Goal: Task Accomplishment & Management: Manage account settings

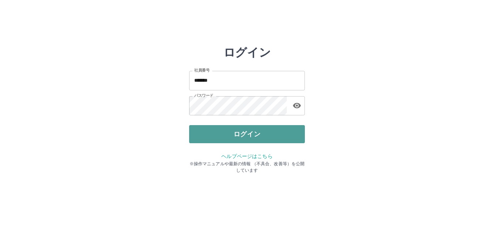
click at [208, 139] on button "ログイン" at bounding box center [247, 134] width 116 height 18
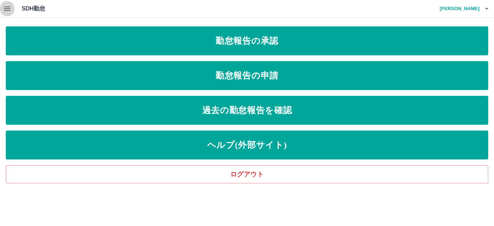
click at [12, 7] on button "button" at bounding box center [7, 8] width 14 height 17
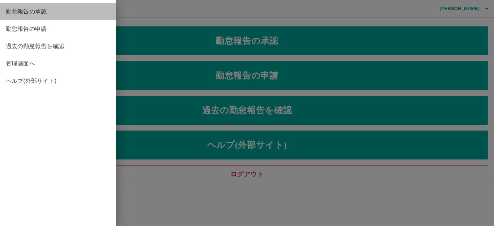
click at [54, 14] on span "勤怠報告の承認" at bounding box center [58, 11] width 104 height 9
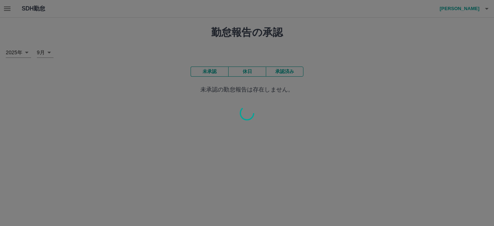
click at [8, 10] on div at bounding box center [247, 113] width 494 height 226
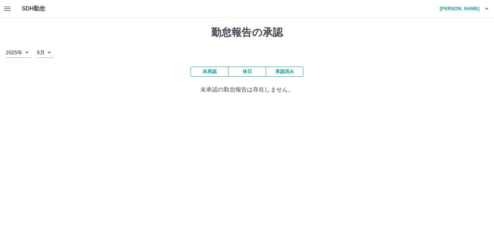
click at [8, 11] on icon "button" at bounding box center [7, 9] width 7 height 4
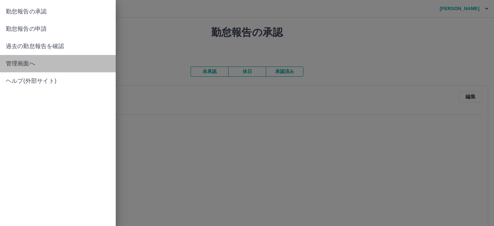
click at [12, 69] on link "管理画面へ" at bounding box center [58, 63] width 116 height 17
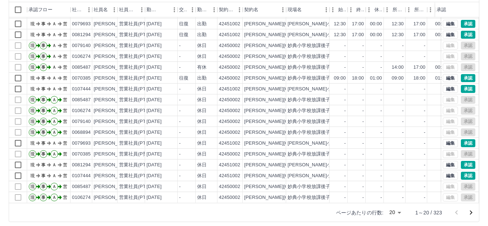
scroll to position [80, 0]
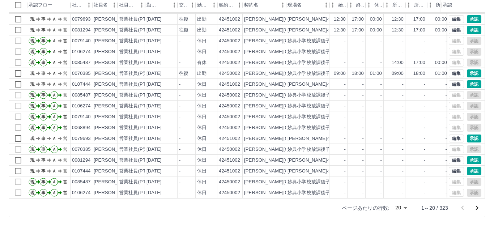
click at [398, 209] on body "SDH勤怠 [PERSON_NAME] 勤務実績承認 前月 [DATE] 次月 今月 月選択 承認モード 削除モード 一括承認 列一覧 0 フィルター 行間隔…" at bounding box center [247, 72] width 494 height 305
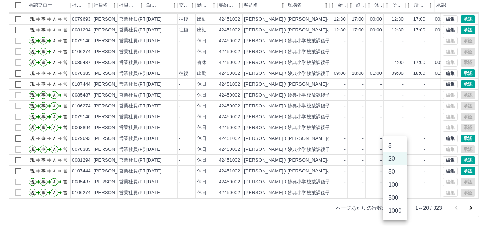
click at [399, 198] on li "500" at bounding box center [394, 197] width 25 height 13
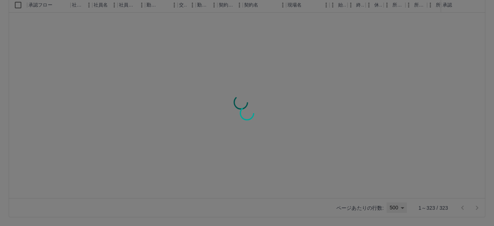
type input "***"
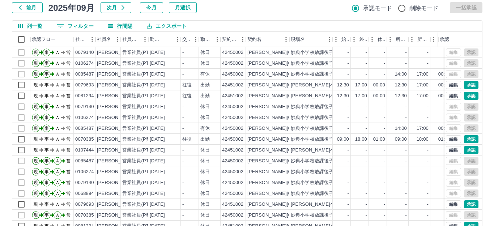
scroll to position [0, 0]
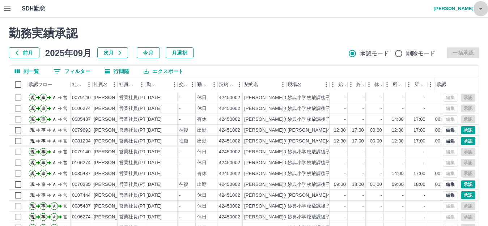
click at [480, 9] on icon "button" at bounding box center [481, 9] width 4 height 2
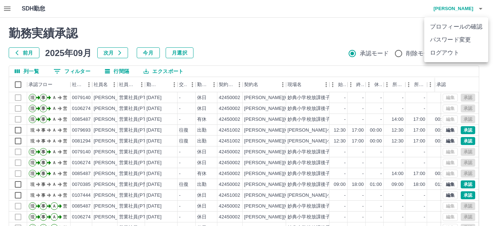
click at [462, 53] on li "ログアウト" at bounding box center [456, 52] width 64 height 13
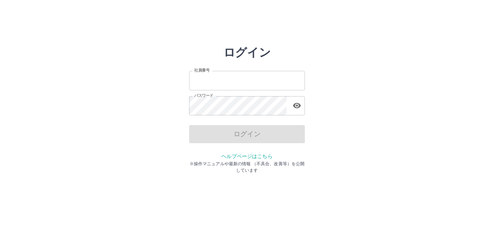
type input "*******"
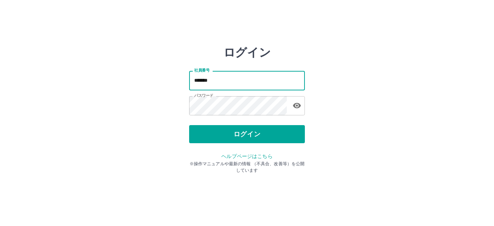
drag, startPoint x: 226, startPoint y: 84, endPoint x: 141, endPoint y: 78, distance: 84.4
click at [163, 85] on div "ログイン 社員番号 ******* 社員番号 パスワード パスワード ログイン ヘルプページはこちら ※操作マニュアルや最新の情報 （不具合、改善等）を公開し…" at bounding box center [247, 104] width 434 height 116
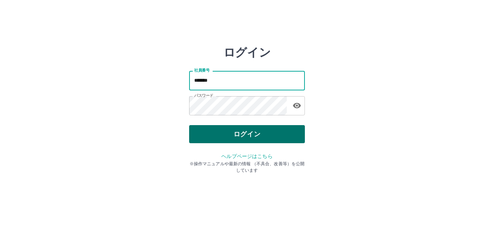
click at [197, 132] on button "ログイン" at bounding box center [247, 134] width 116 height 18
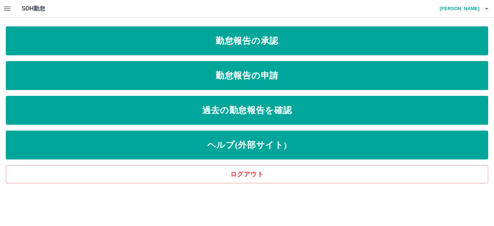
click at [3, 13] on button "button" at bounding box center [7, 8] width 14 height 17
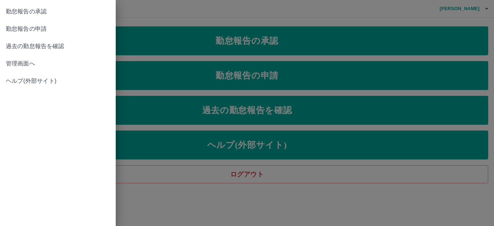
click at [21, 65] on span "管理画面へ" at bounding box center [58, 63] width 104 height 9
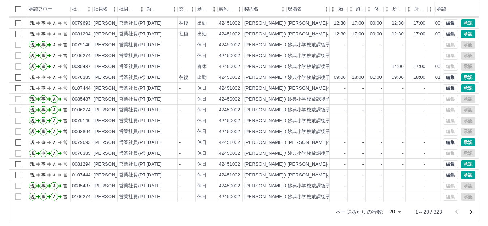
scroll to position [80, 0]
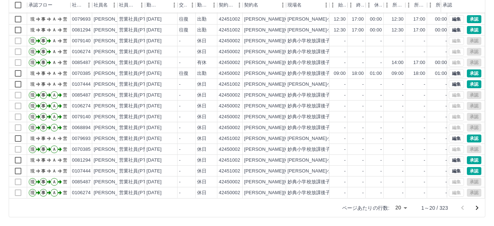
click at [401, 207] on body "SDH勤怠 [PERSON_NAME] 勤務実績承認 前月 [DATE] 次月 今月 月選択 承認モード 削除モード 一括承認 列一覧 0 フィルター 行間隔…" at bounding box center [247, 72] width 494 height 305
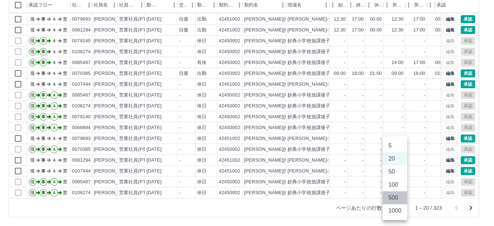
click at [395, 201] on li "500" at bounding box center [394, 197] width 25 height 13
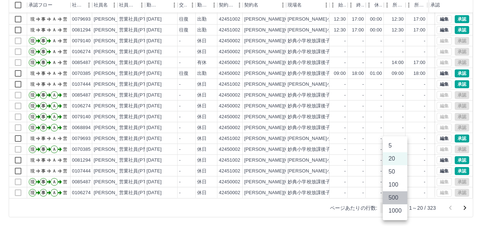
type input "***"
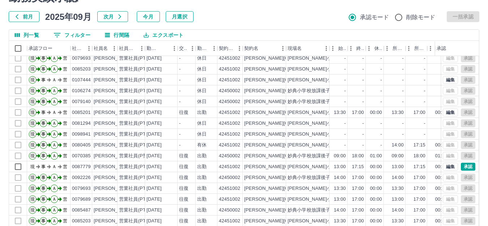
scroll to position [687, 0]
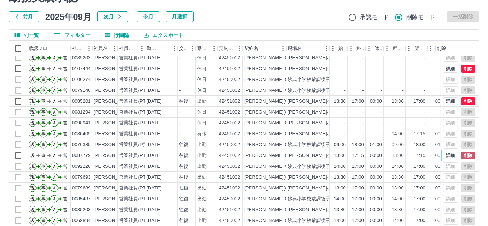
click at [462, 154] on button "削除" at bounding box center [468, 155] width 14 height 8
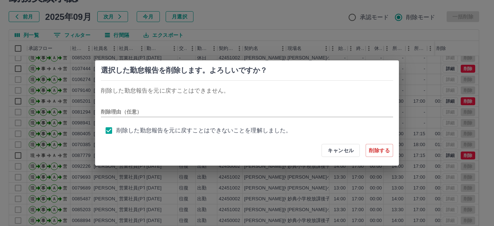
drag, startPoint x: 372, startPoint y: 153, endPoint x: 202, endPoint y: 126, distance: 171.2
click at [372, 153] on button "削除する" at bounding box center [378, 150] width 27 height 13
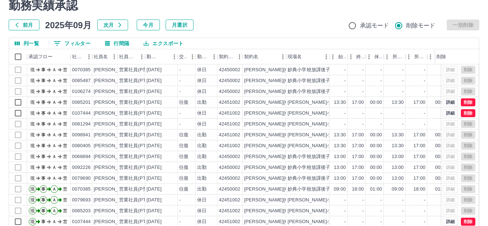
scroll to position [0, 0]
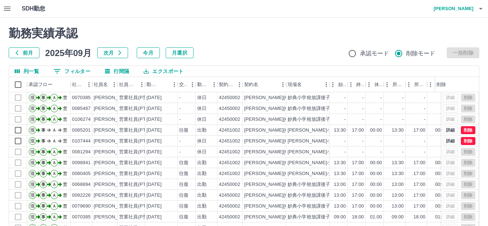
drag, startPoint x: 2, startPoint y: 8, endPoint x: 5, endPoint y: 7, distance: 3.8
click at [5, 7] on button "button" at bounding box center [7, 8] width 14 height 17
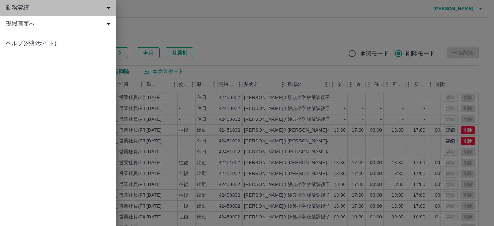
click at [21, 12] on div "勤務実績" at bounding box center [58, 8] width 116 height 16
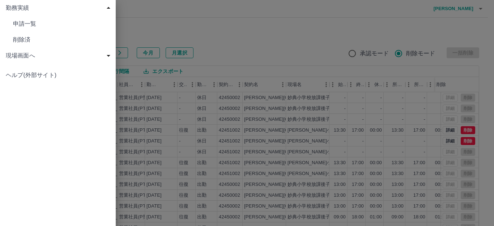
click at [44, 21] on span "申請一覧" at bounding box center [61, 24] width 97 height 9
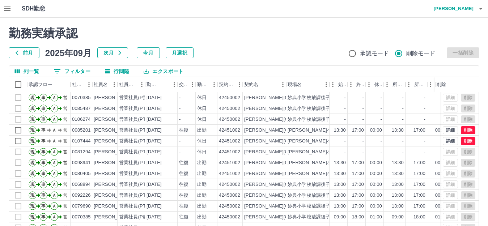
click at [10, 11] on icon "button" at bounding box center [7, 9] width 7 height 4
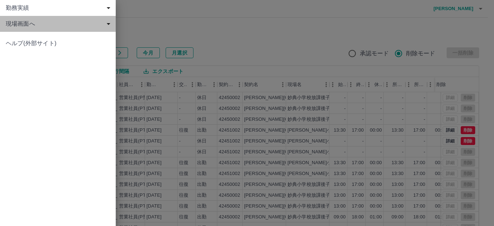
click at [35, 25] on span "現場画面へ" at bounding box center [59, 24] width 107 height 9
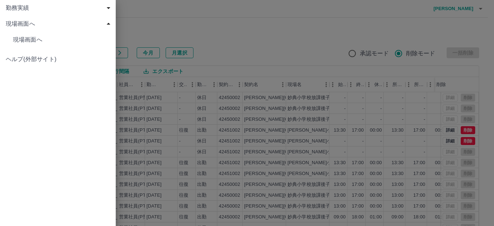
click at [39, 39] on span "現場画面へ" at bounding box center [61, 39] width 97 height 9
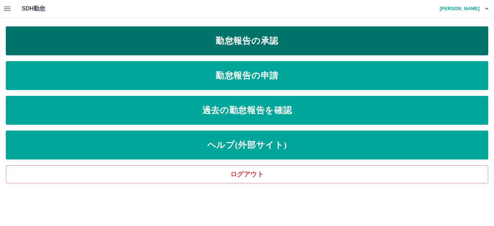
click at [261, 42] on link "勤怠報告の承認" at bounding box center [247, 40] width 482 height 29
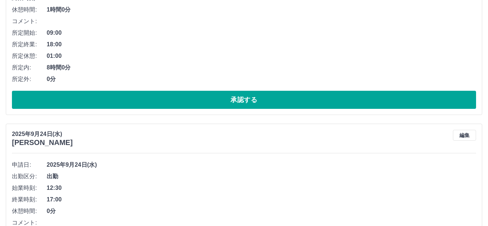
scroll to position [361, 0]
